Goal: Information Seeking & Learning: Learn about a topic

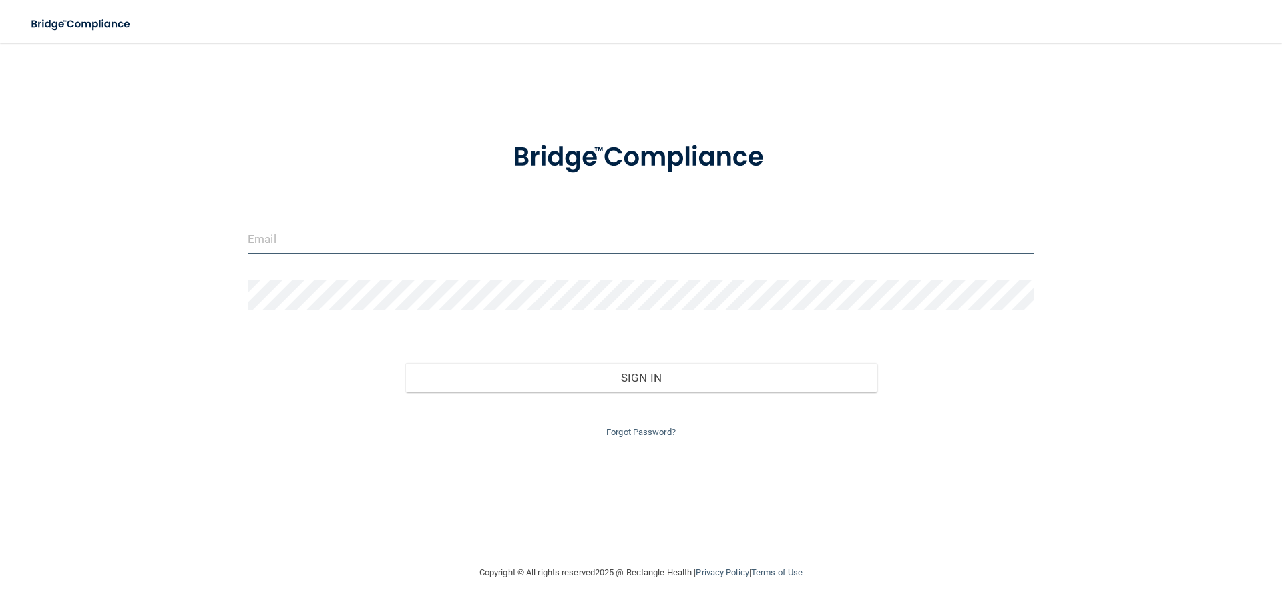
click at [350, 248] on input "email" at bounding box center [641, 239] width 786 height 30
type input "[EMAIL_ADDRESS][DOMAIN_NAME]"
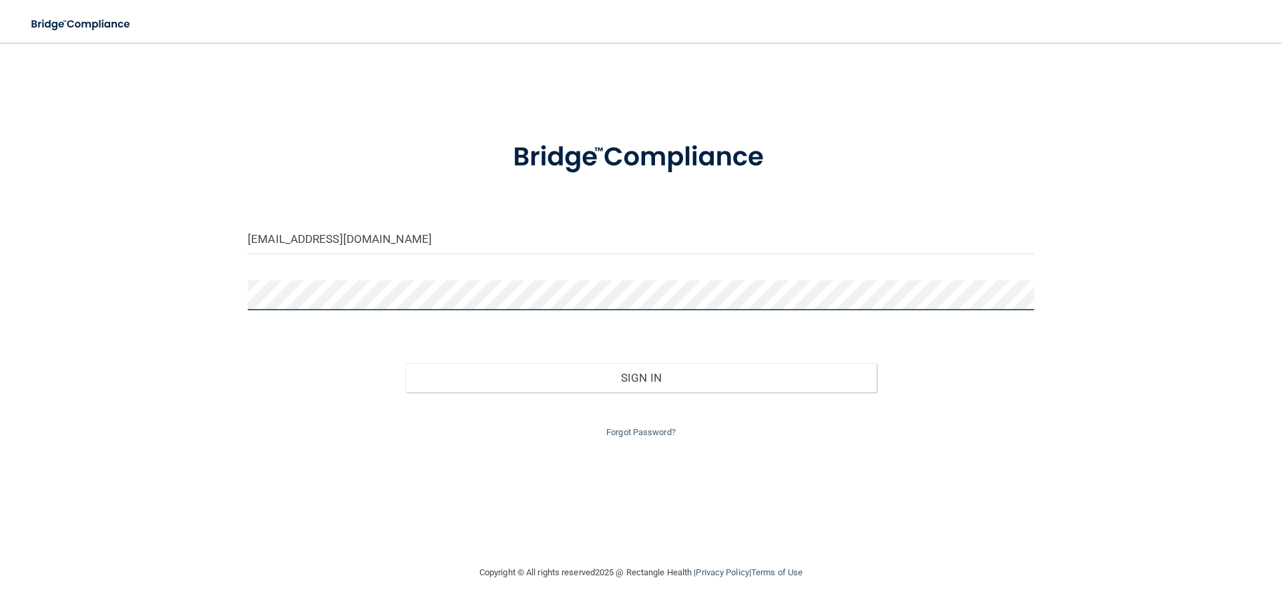
click at [405, 363] on button "Sign In" at bounding box center [641, 377] width 472 height 29
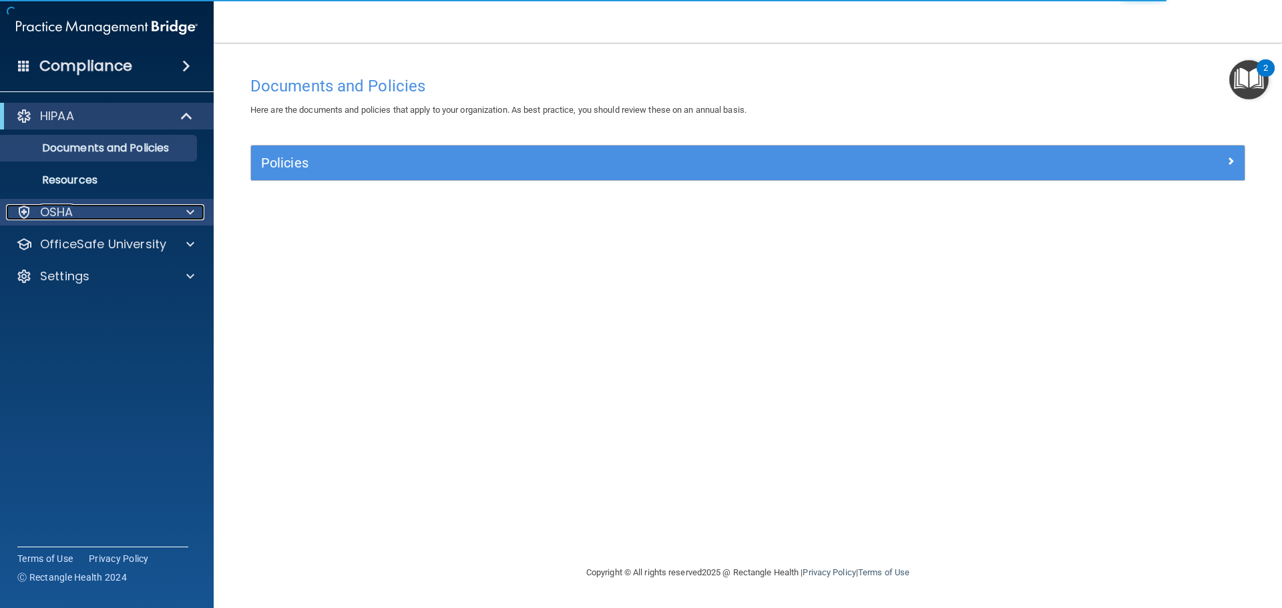
click at [191, 216] on span at bounding box center [190, 212] width 8 height 16
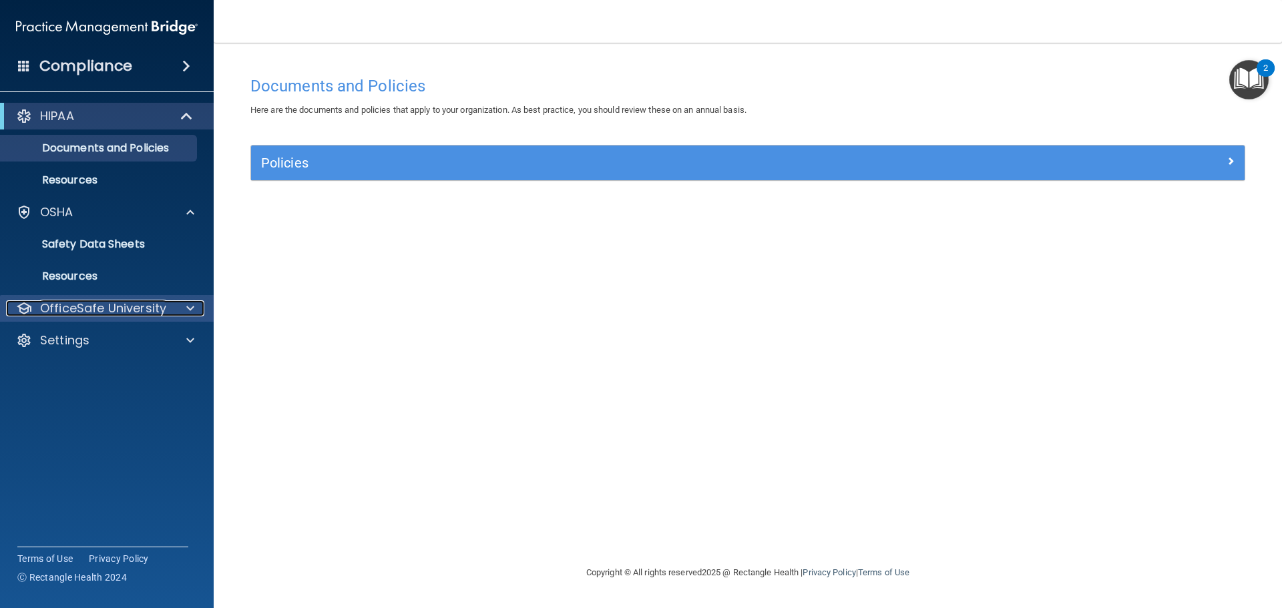
click at [182, 304] on div at bounding box center [188, 308] width 33 height 16
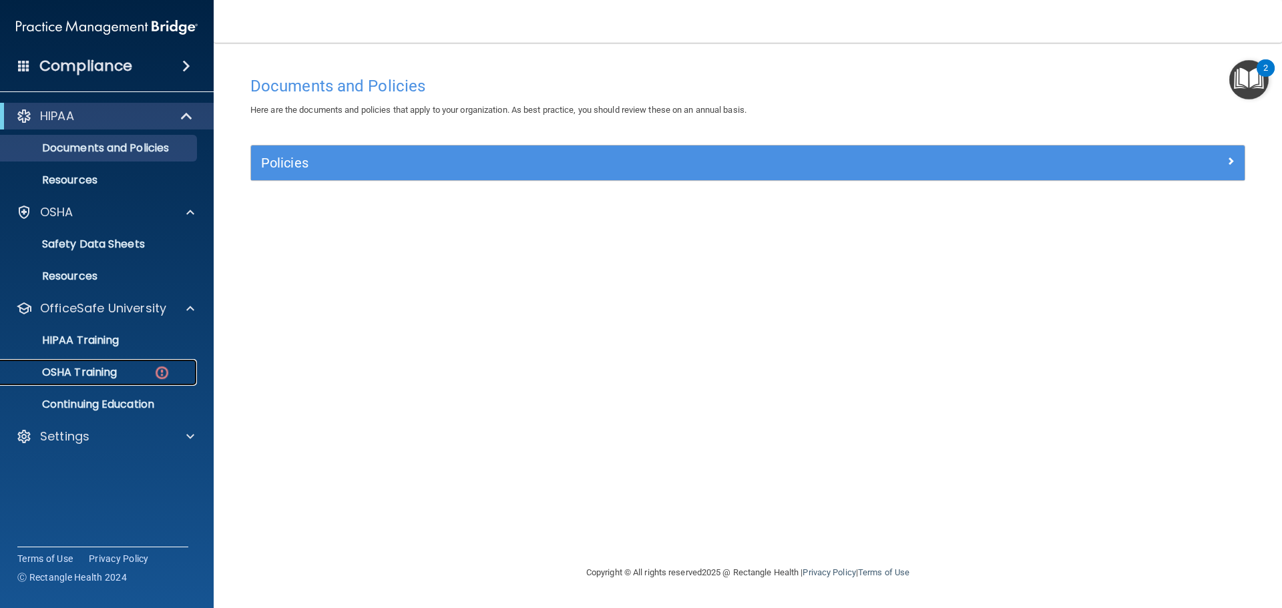
click at [130, 371] on div "OSHA Training" at bounding box center [100, 372] width 182 height 13
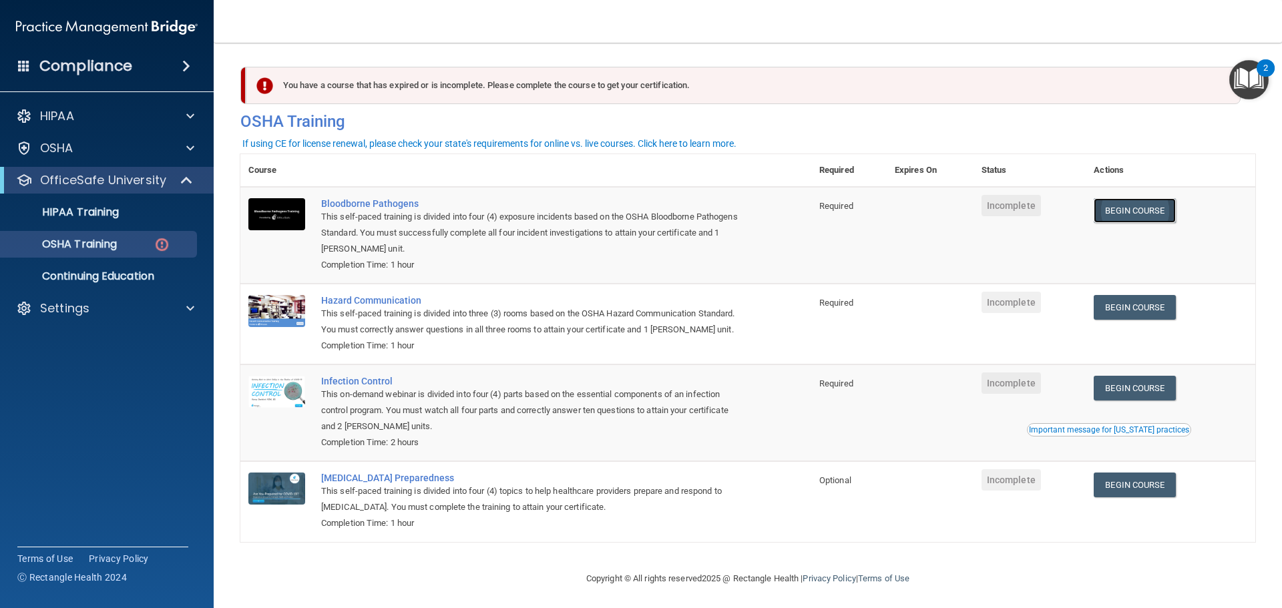
click at [1119, 203] on link "Begin Course" at bounding box center [1134, 210] width 81 height 25
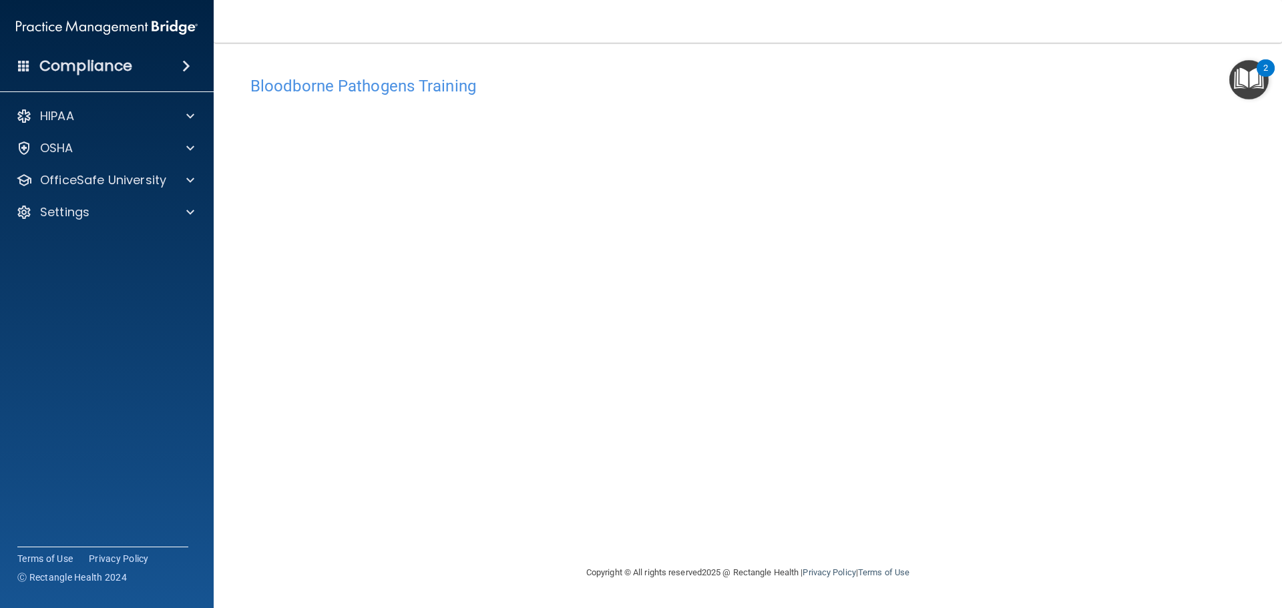
click at [978, 551] on div "Bloodborne Pathogens Training This course doesn’t expire until . Are you sure y…" at bounding box center [747, 316] width 1015 height 495
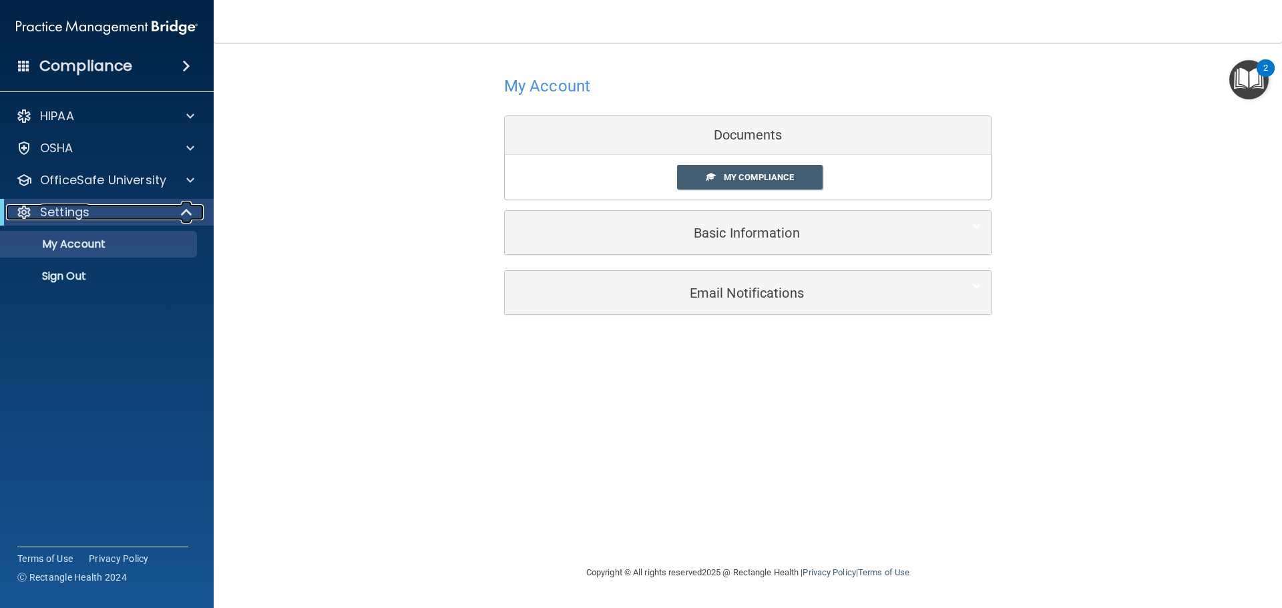
click at [188, 208] on span at bounding box center [187, 212] width 11 height 16
click at [188, 208] on span at bounding box center [190, 212] width 8 height 16
click at [189, 181] on span at bounding box center [190, 180] width 8 height 16
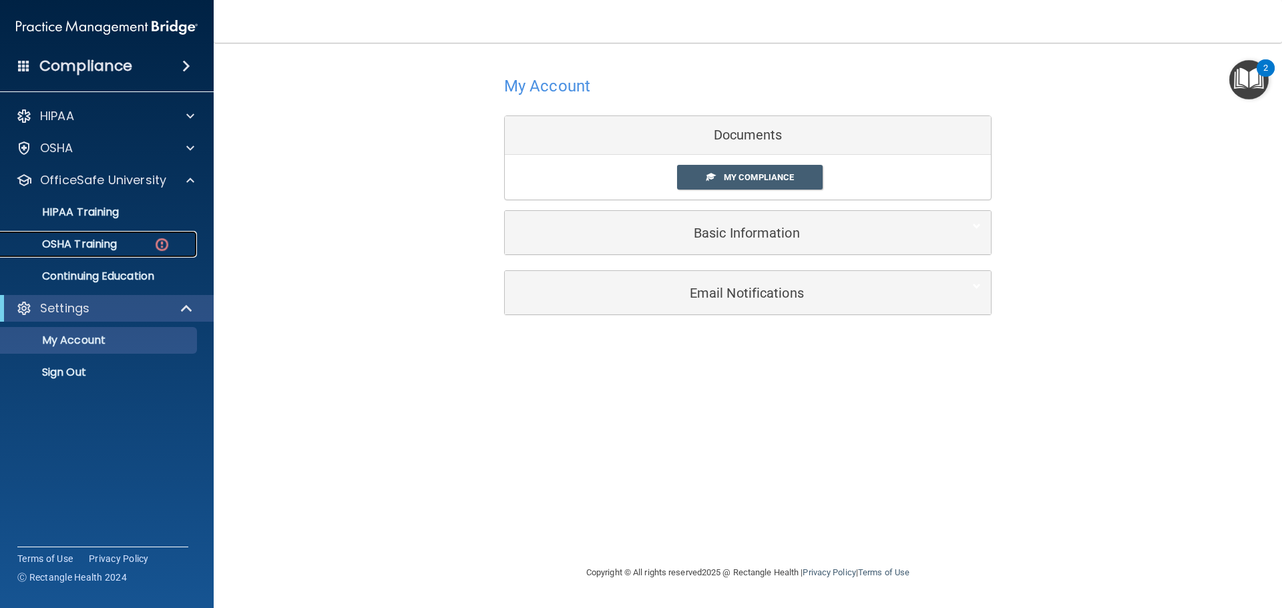
click at [106, 242] on p "OSHA Training" at bounding box center [63, 244] width 108 height 13
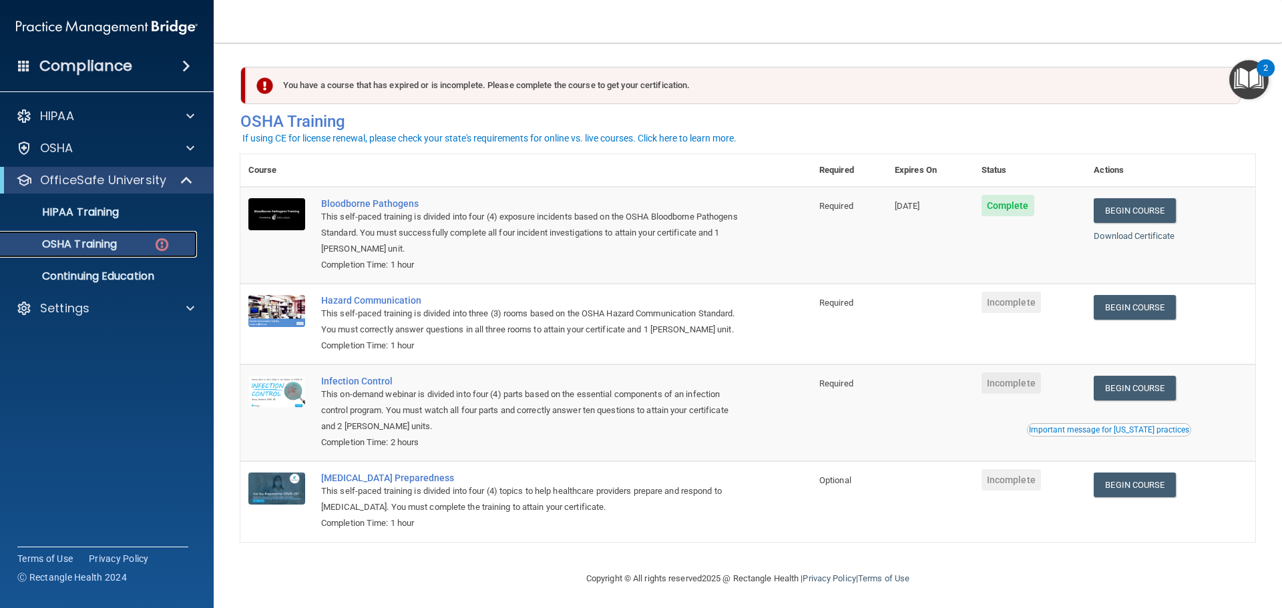
scroll to position [22, 0]
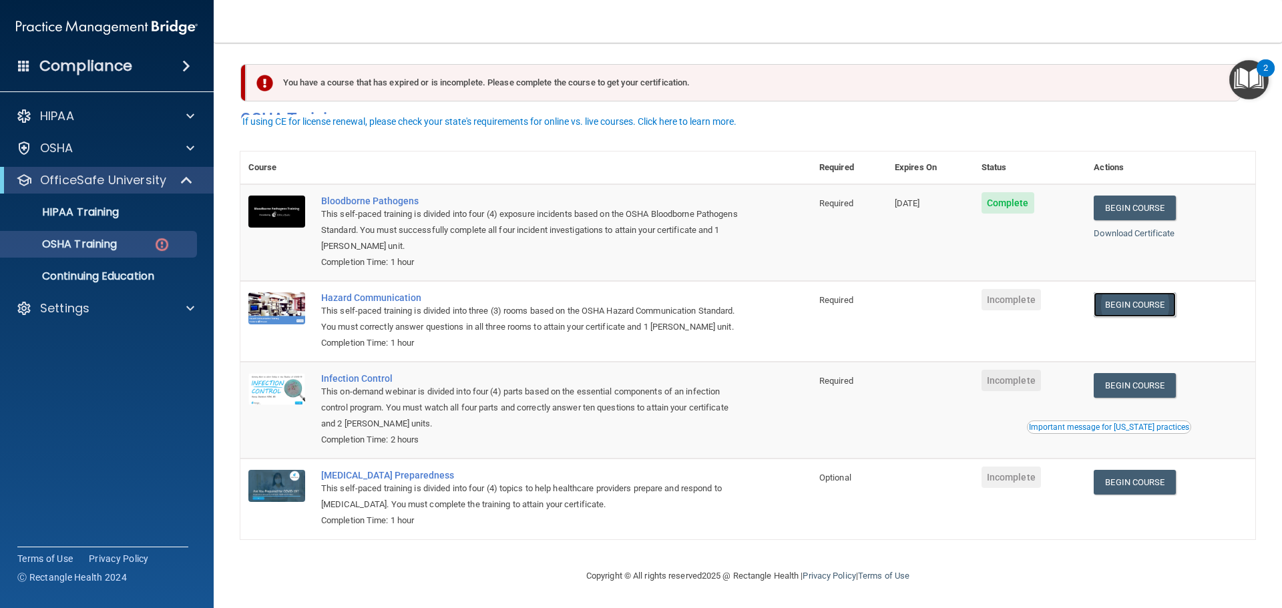
click at [1147, 296] on link "Begin Course" at bounding box center [1134, 304] width 81 height 25
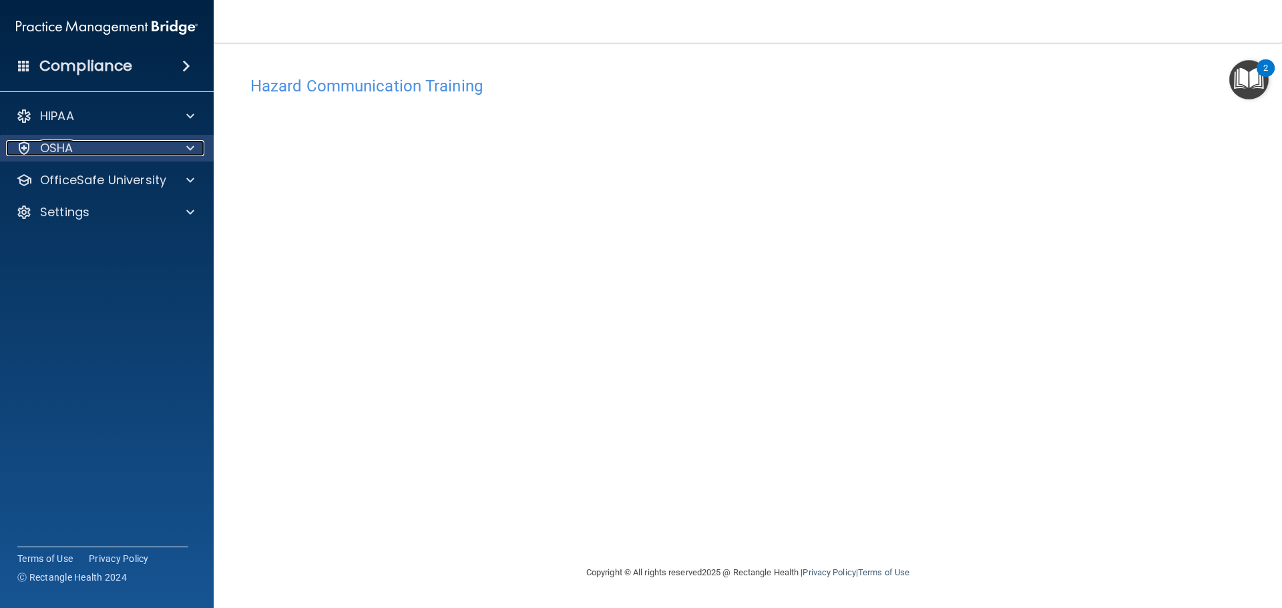
click at [168, 151] on div "OSHA" at bounding box center [89, 148] width 166 height 16
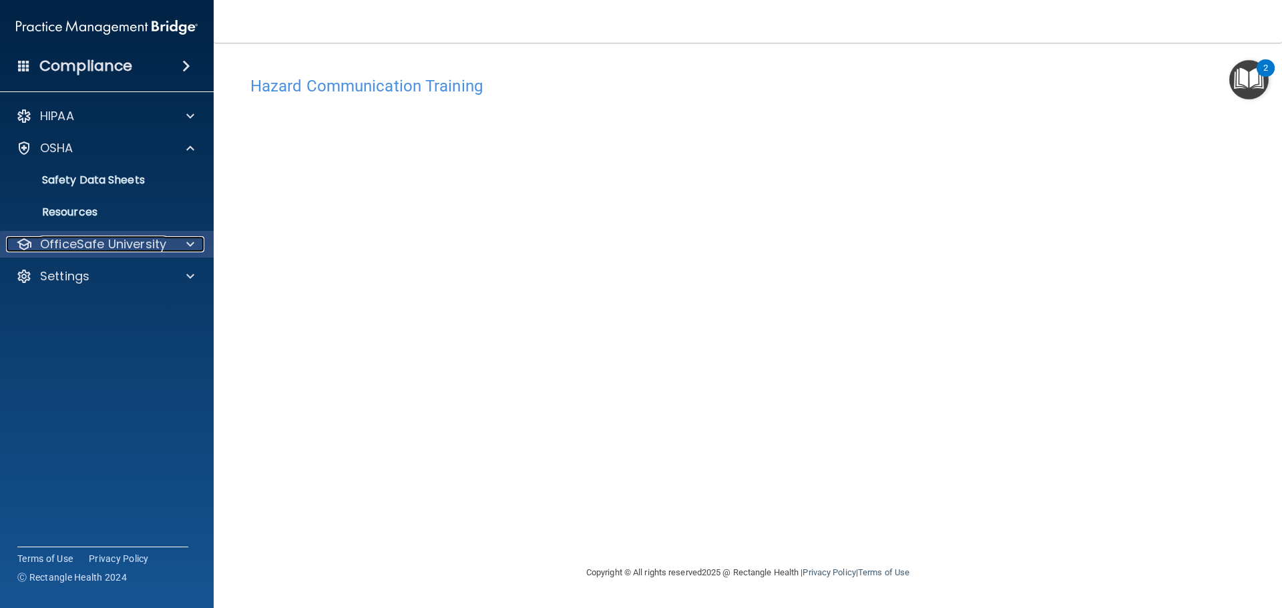
click at [200, 242] on div at bounding box center [188, 244] width 33 height 16
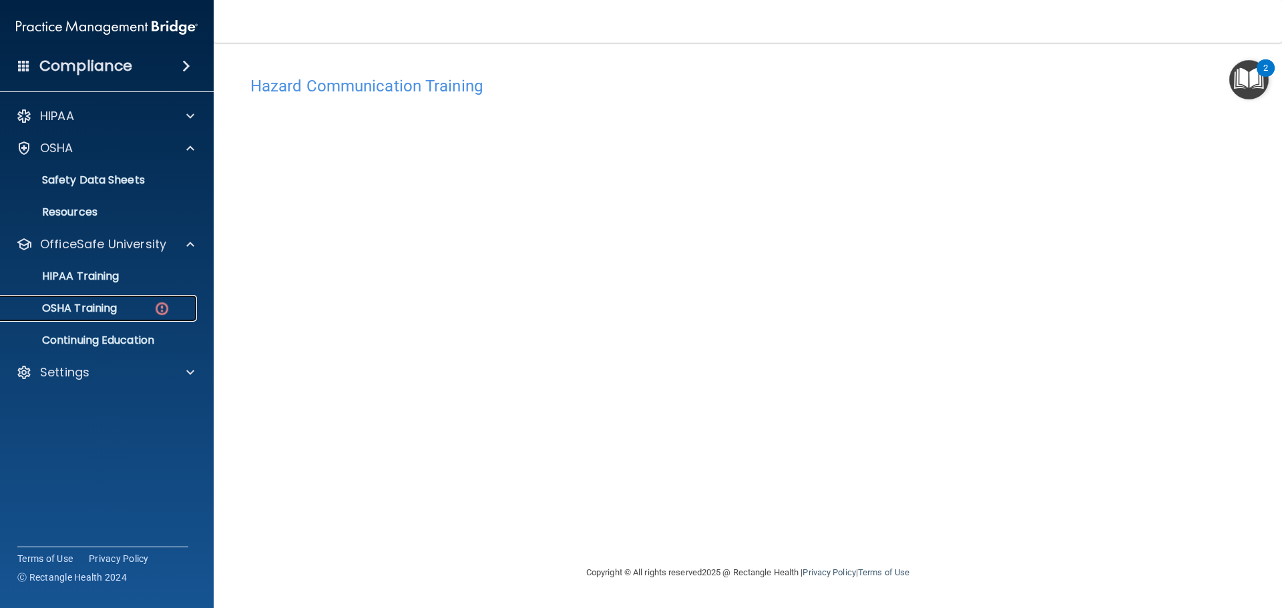
click at [115, 310] on p "OSHA Training" at bounding box center [63, 308] width 108 height 13
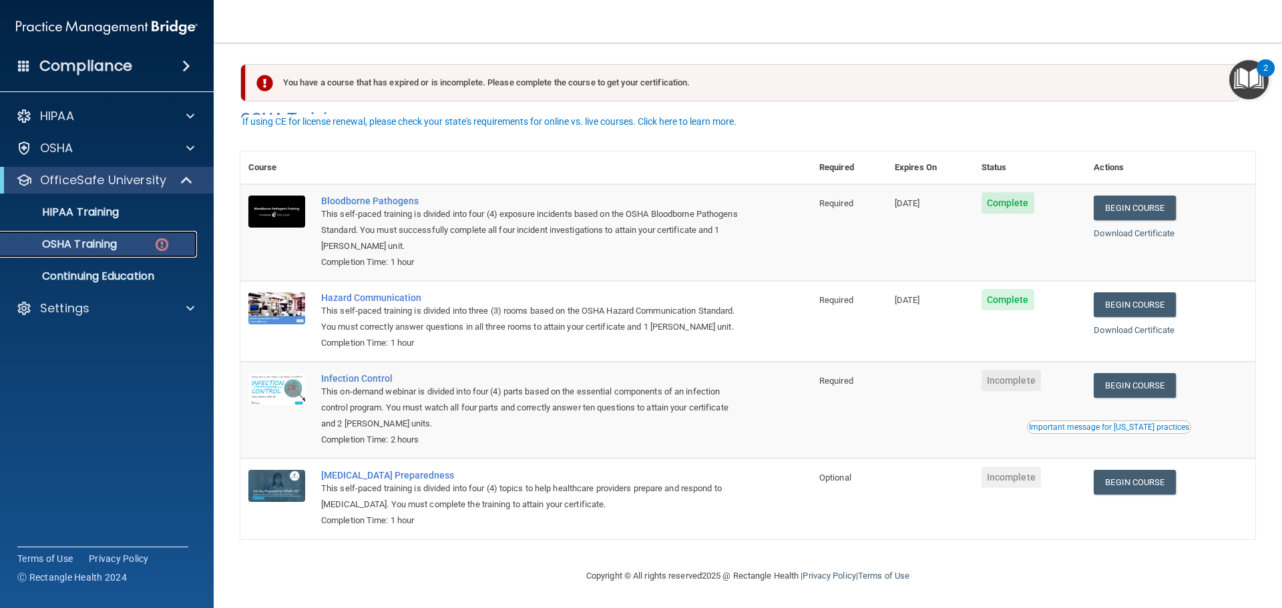
scroll to position [22, 0]
click at [1136, 387] on link "Begin Course" at bounding box center [1134, 385] width 81 height 25
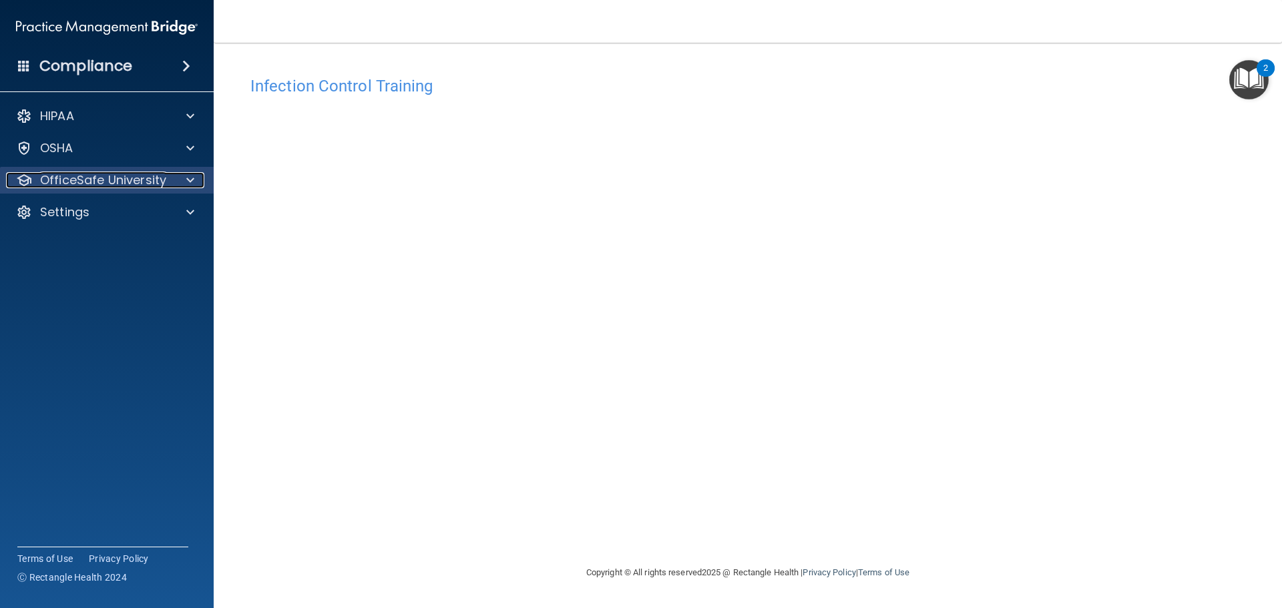
click at [199, 185] on div at bounding box center [188, 180] width 33 height 16
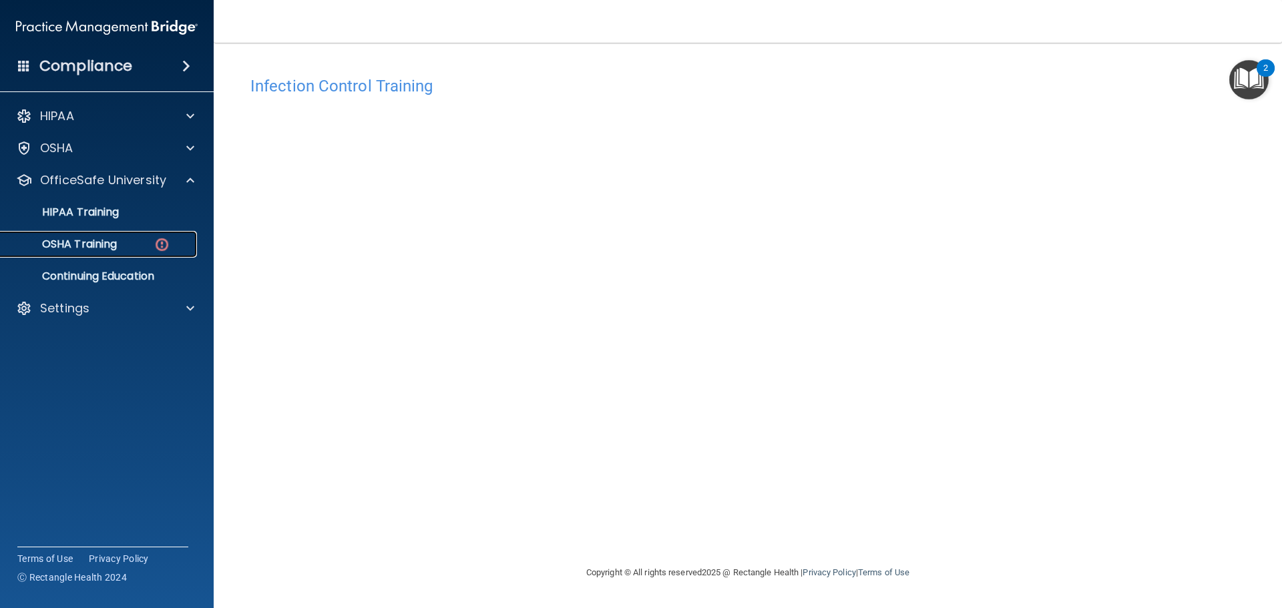
click at [160, 244] on img at bounding box center [162, 244] width 17 height 17
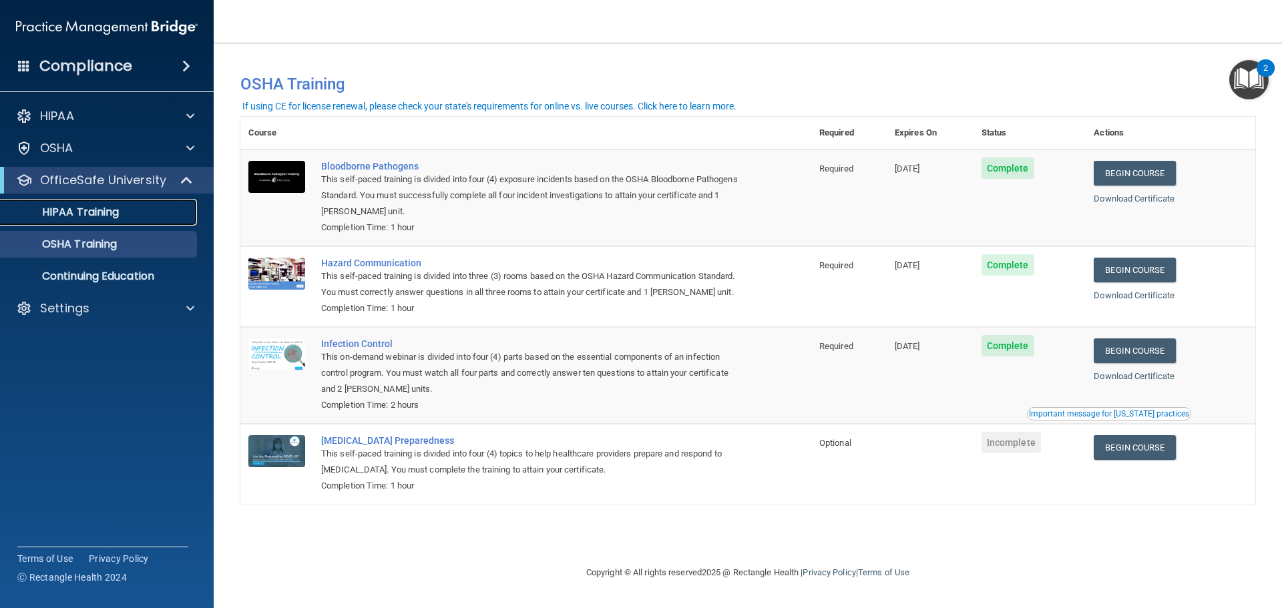
click at [138, 219] on link "HIPAA Training" at bounding box center [92, 212] width 210 height 27
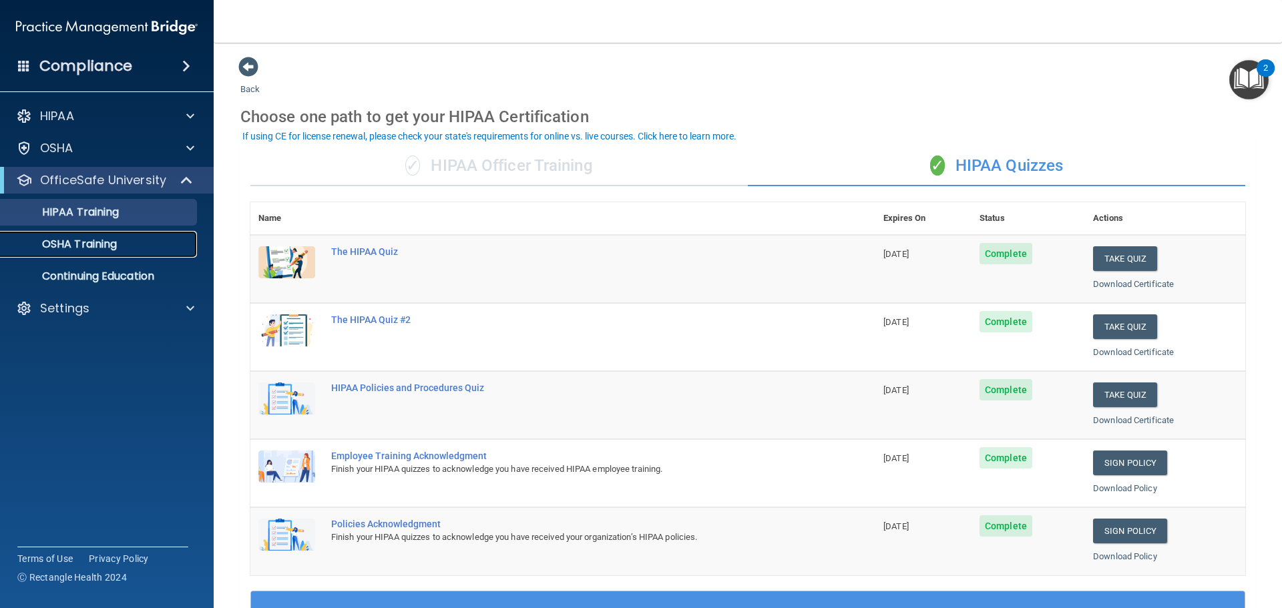
click at [122, 252] on link "OSHA Training" at bounding box center [92, 244] width 210 height 27
